Goal: Information Seeking & Learning: Learn about a topic

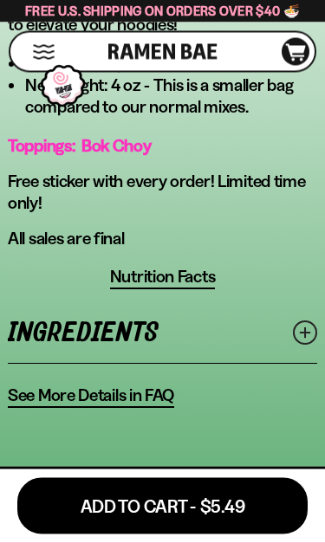
scroll to position [1055, 0]
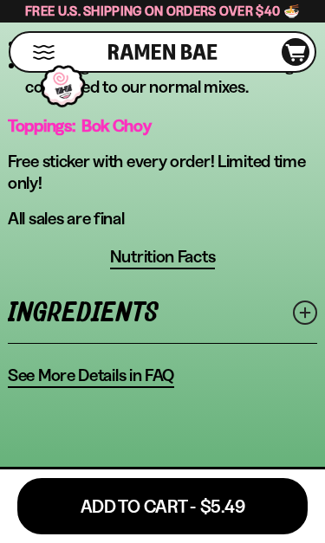
click at [75, 386] on span "See More Details in FAQ" at bounding box center [91, 375] width 166 height 22
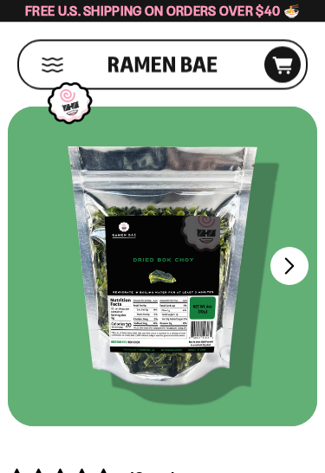
scroll to position [20, 0]
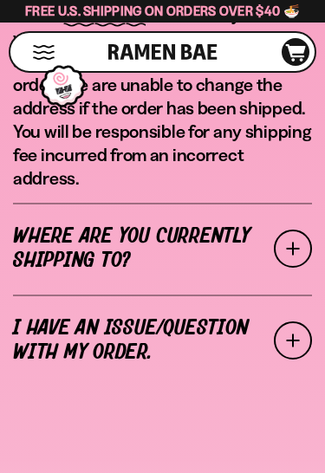
scroll to position [687, 0]
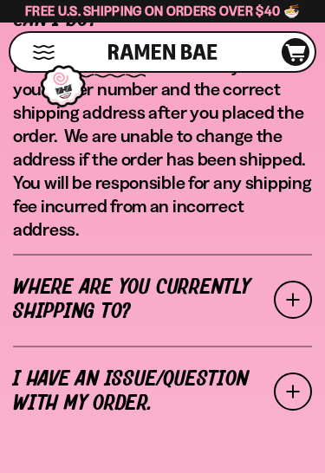
click at [299, 286] on span at bounding box center [292, 299] width 38 height 38
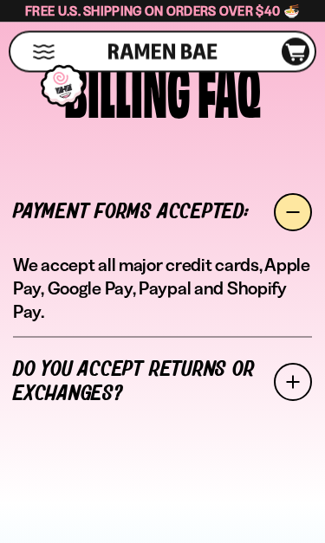
scroll to position [3010, 0]
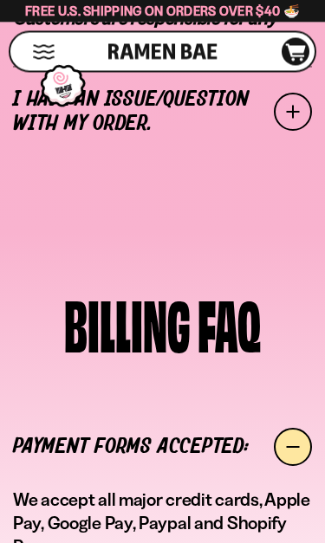
scroll to position [2776, 0]
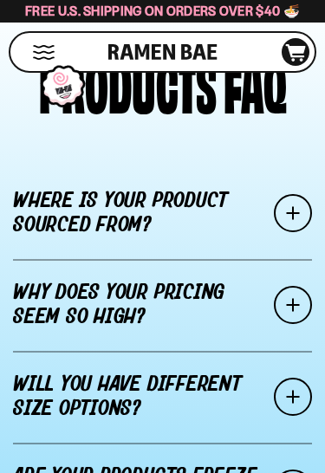
scroll to position [3519, 0]
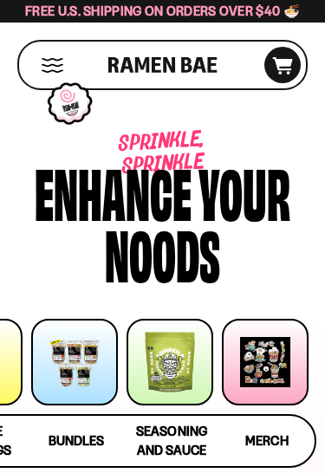
scroll to position [0, 172]
click at [141, 379] on div at bounding box center [169, 361] width 87 height 87
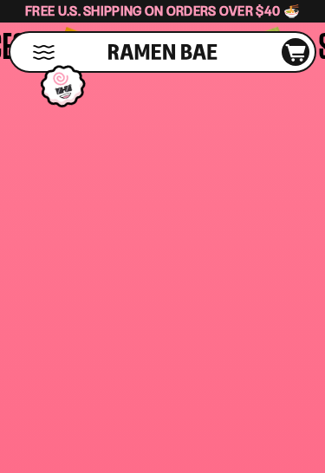
scroll to position [4922, 0]
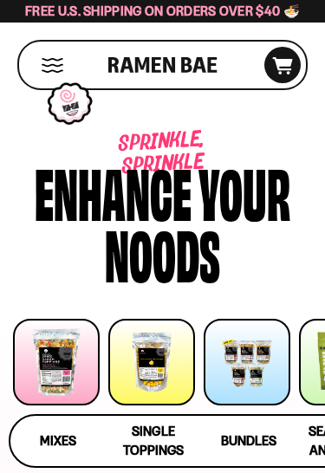
click at [30, 358] on div at bounding box center [56, 361] width 87 height 87
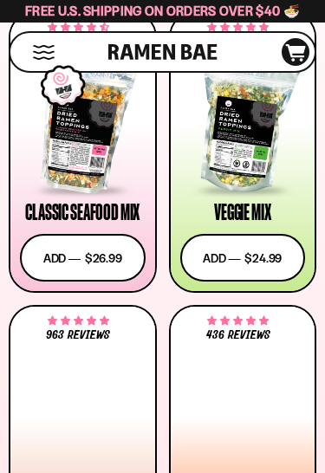
scroll to position [573, 0]
